Goal: Task Accomplishment & Management: Complete application form

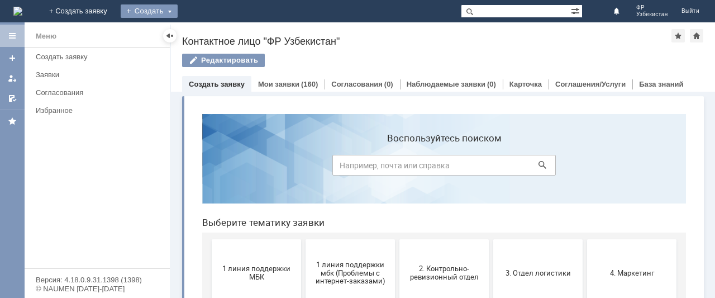
click at [178, 12] on div "Создать" at bounding box center [149, 10] width 57 height 13
click at [208, 32] on link "Заявка" at bounding box center [165, 33] width 85 height 13
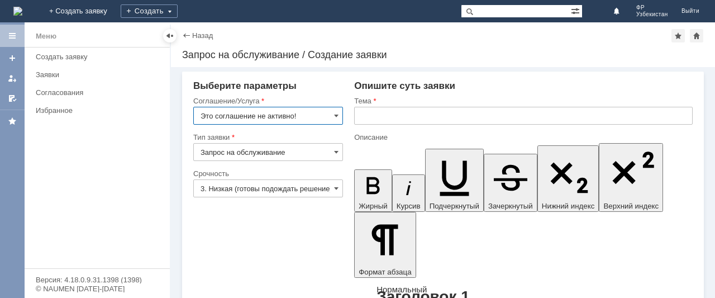
click at [336, 116] on input "Это соглашение не активно!" at bounding box center [268, 116] width 150 height 18
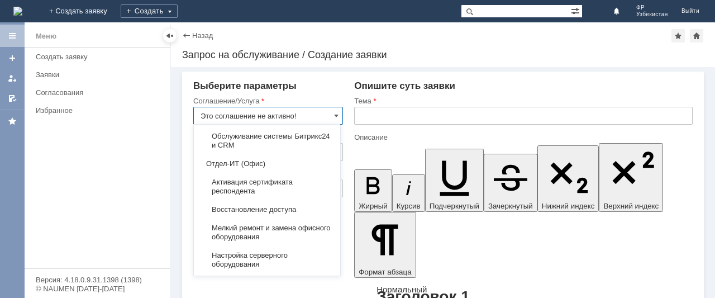
scroll to position [2305, 0]
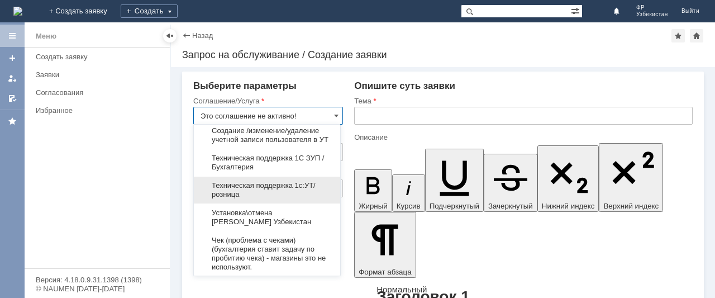
click at [302, 199] on span "Техническая поддержка 1с:УТ/розница" at bounding box center [267, 190] width 133 height 18
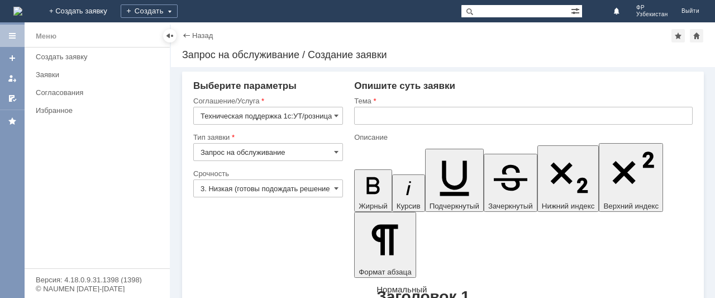
type input "Техническая поддержка 1с:УТ/розница"
click at [297, 191] on input "3. Низкая (готовы подождать решение)" at bounding box center [268, 188] width 150 height 18
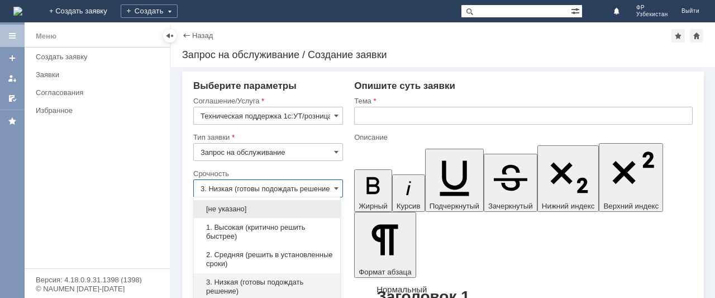
scroll to position [29, 0]
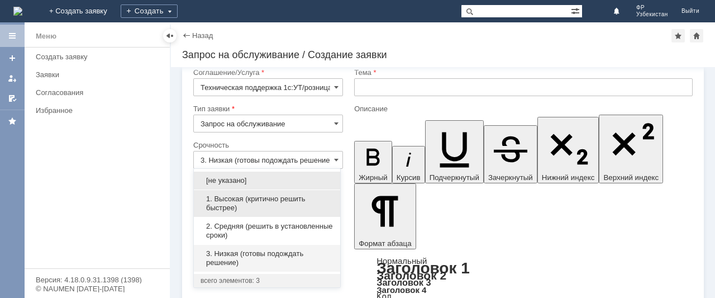
click at [288, 192] on div "1. Высокая (критично решить быстрее)" at bounding box center [267, 203] width 146 height 27
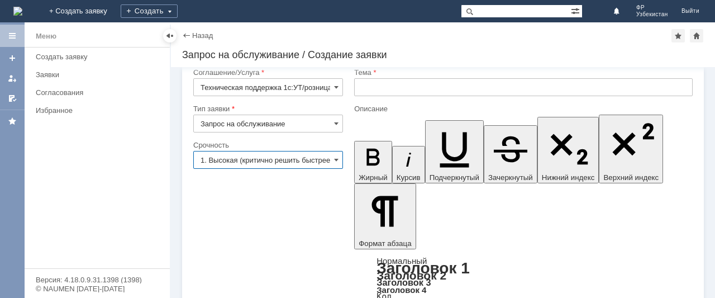
type input "1. Высокая (критично решить быстрее)"
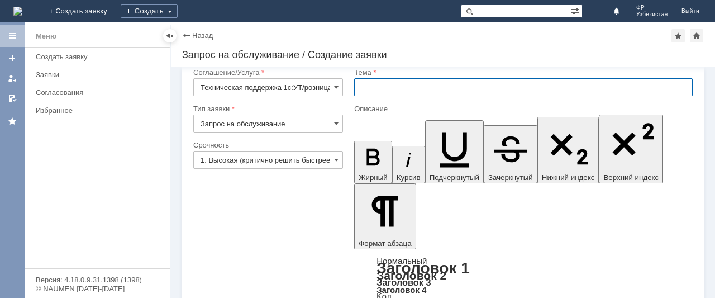
click at [379, 89] on input "text" at bounding box center [523, 87] width 339 height 18
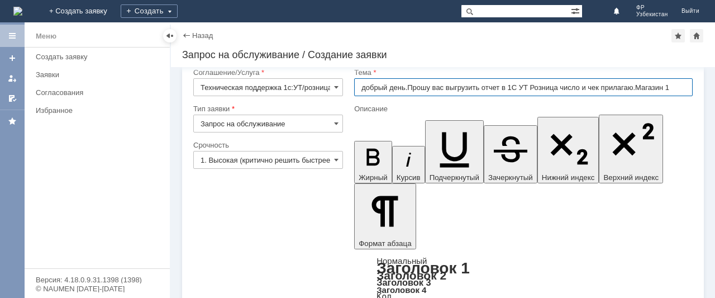
type input "добрый день.Прошу вас выгрузить отчет в 1С УТ Розница число и чек прилагаю.Мага…"
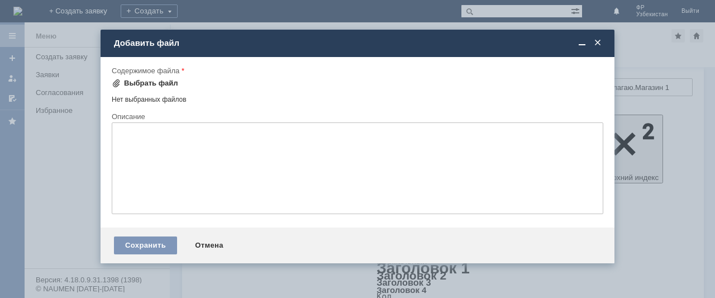
click at [162, 84] on div "Выбрать файл" at bounding box center [151, 83] width 54 height 9
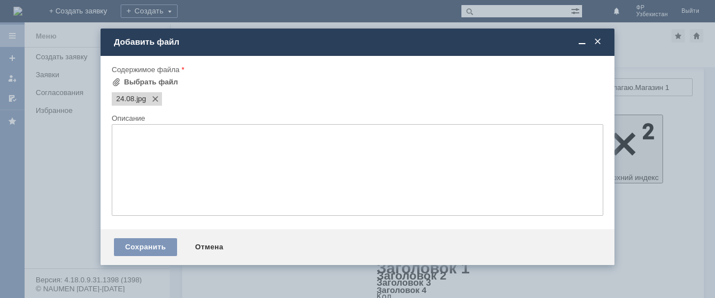
scroll to position [0, 0]
click at [160, 254] on div "Сохранить" at bounding box center [145, 247] width 63 height 18
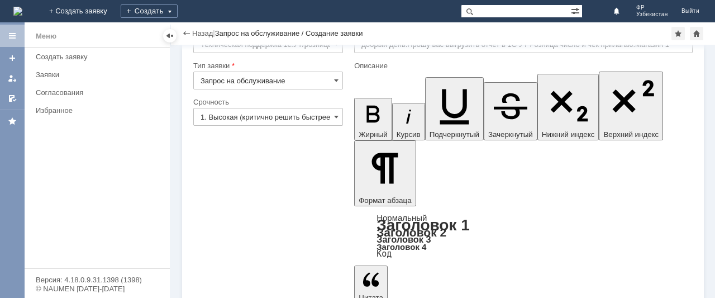
scroll to position [48, 0]
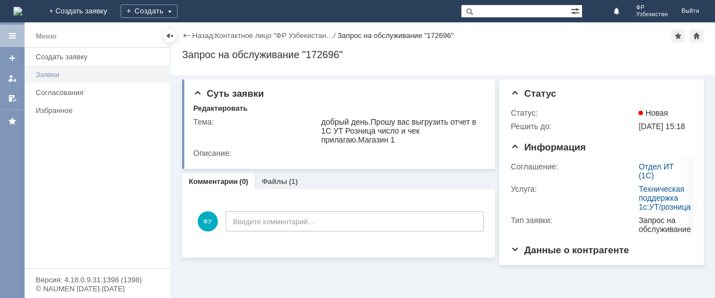
click at [56, 71] on div "Заявки" at bounding box center [99, 74] width 127 height 8
